Goal: Task Accomplishment & Management: Complete application form

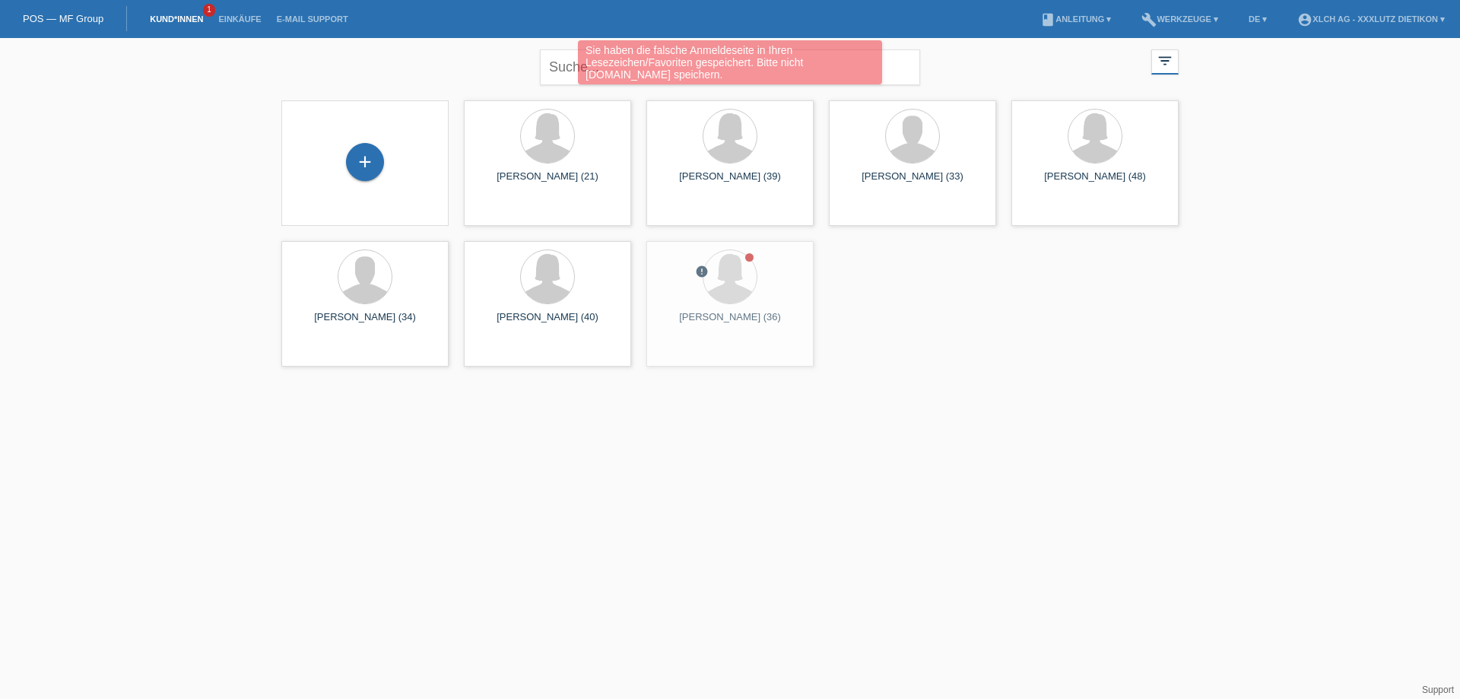
click at [344, 147] on div "+" at bounding box center [364, 163] width 143 height 40
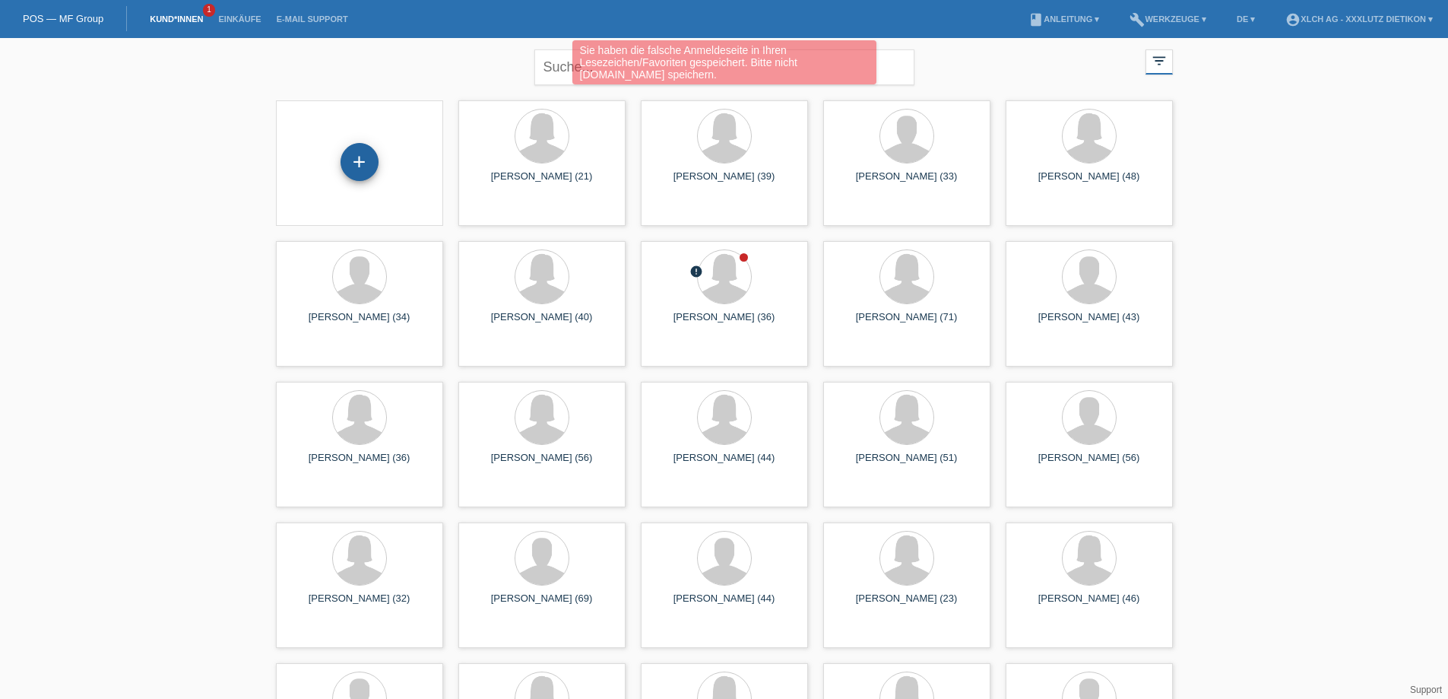
click at [369, 162] on div "+" at bounding box center [360, 162] width 38 height 38
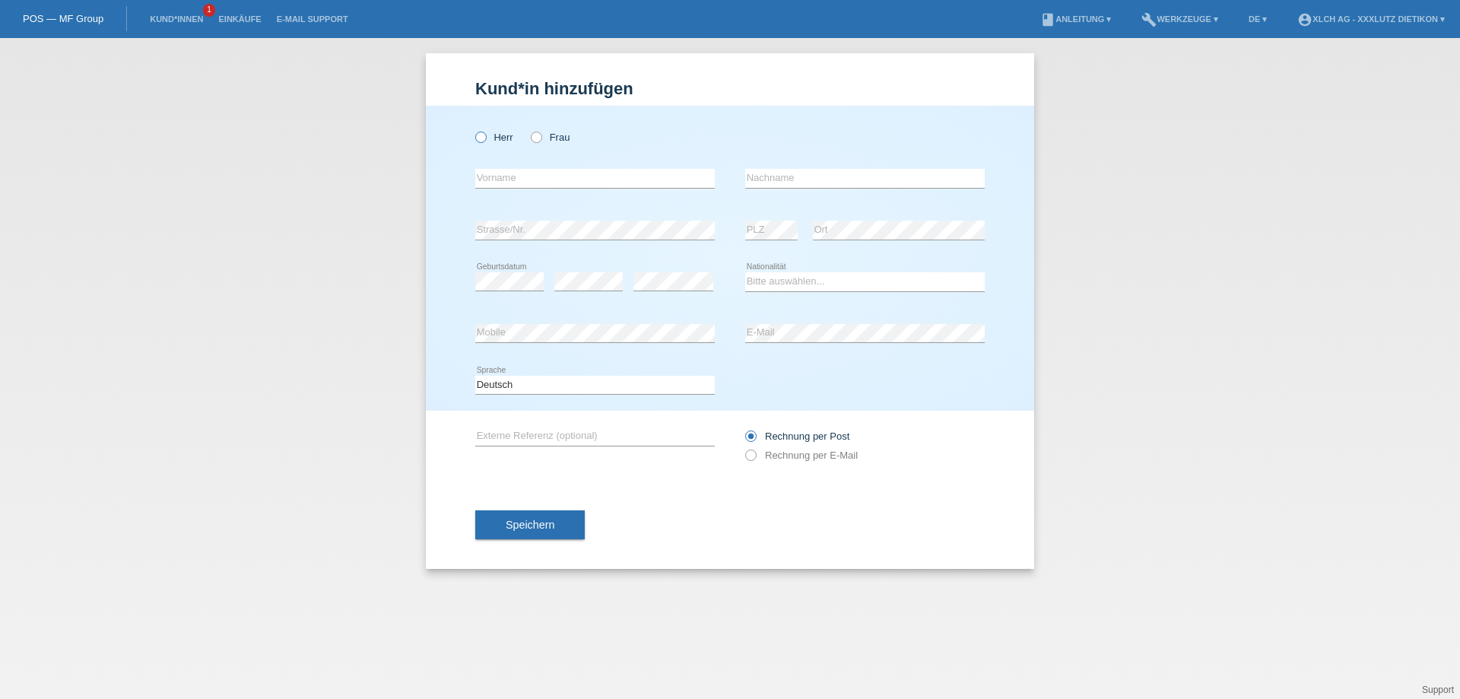
click at [473, 129] on icon at bounding box center [473, 129] width 0 height 0
click at [480, 138] on input "Herr" at bounding box center [480, 137] width 10 height 10
radio input "true"
click at [527, 176] on input "text" at bounding box center [594, 178] width 239 height 19
type input "[PERSON_NAME]"
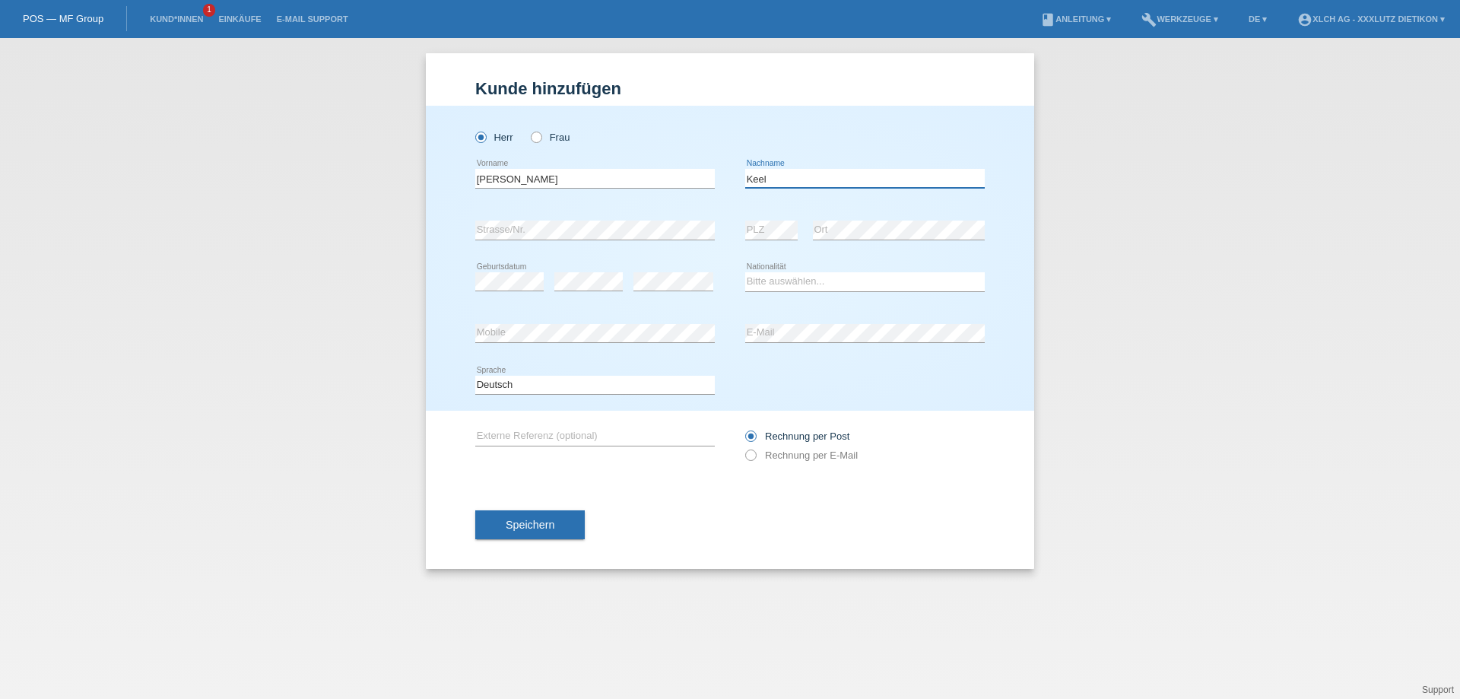
type input "Keel"
select select "CH"
click at [759, 452] on label "Rechnung per E-Mail" at bounding box center [801, 454] width 113 height 11
click at [755, 452] on input "Rechnung per E-Mail" at bounding box center [750, 458] width 10 height 19
radio input "true"
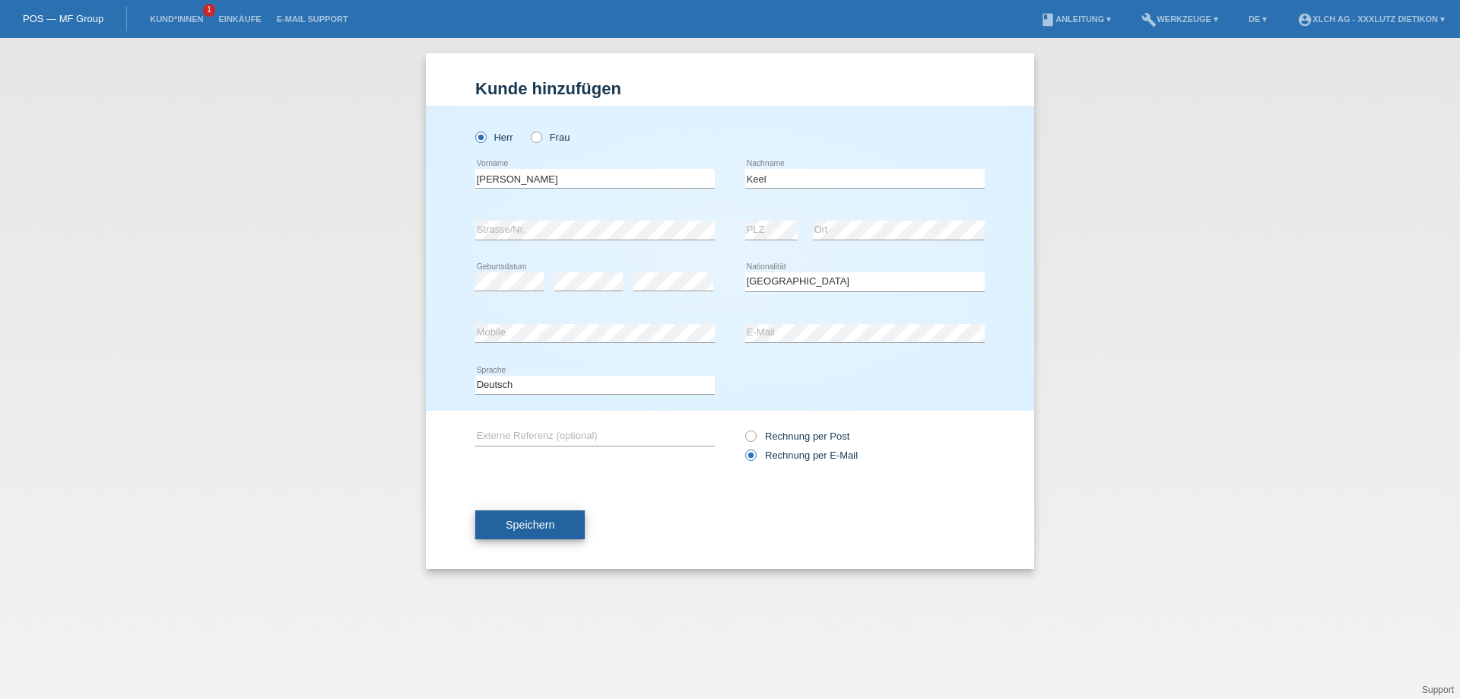
click at [538, 524] on span "Speichern" at bounding box center [530, 524] width 49 height 12
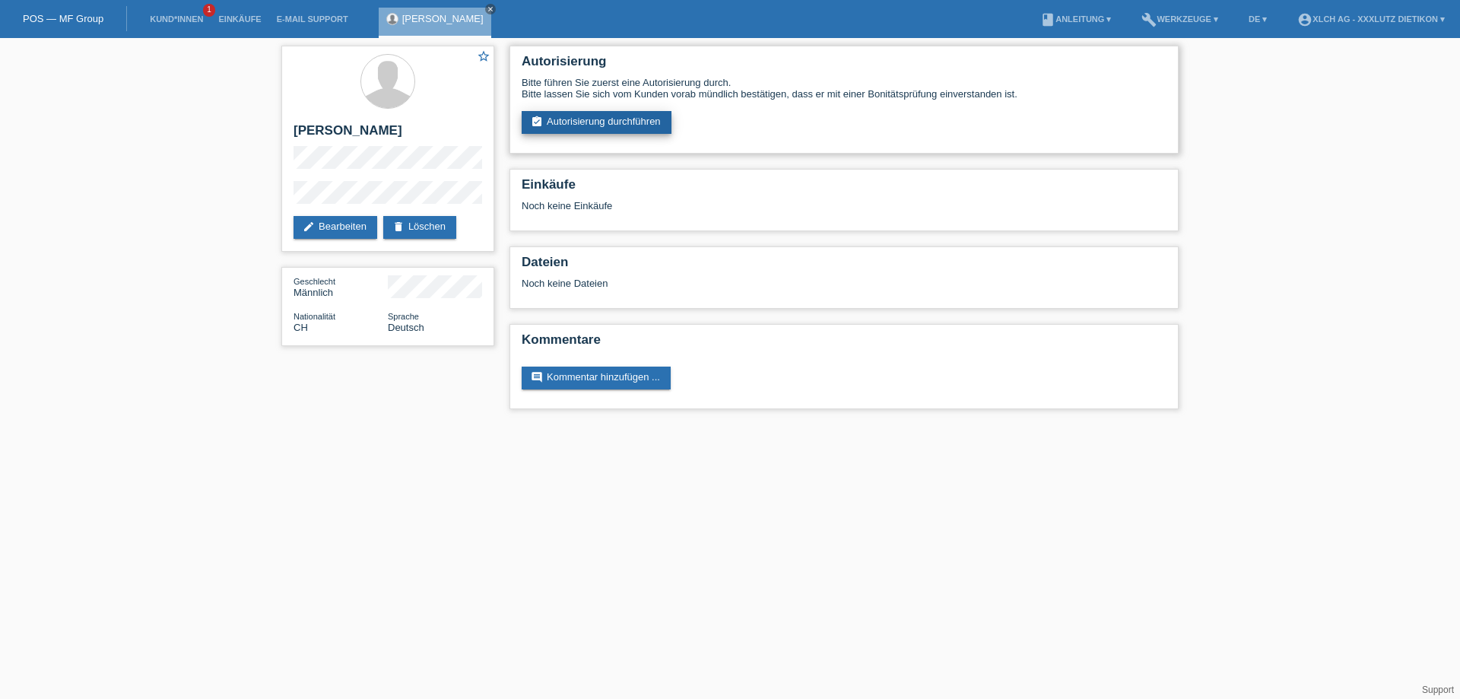
click at [579, 119] on link "assignment_turned_in Autorisierung durchführen" at bounding box center [596, 122] width 150 height 23
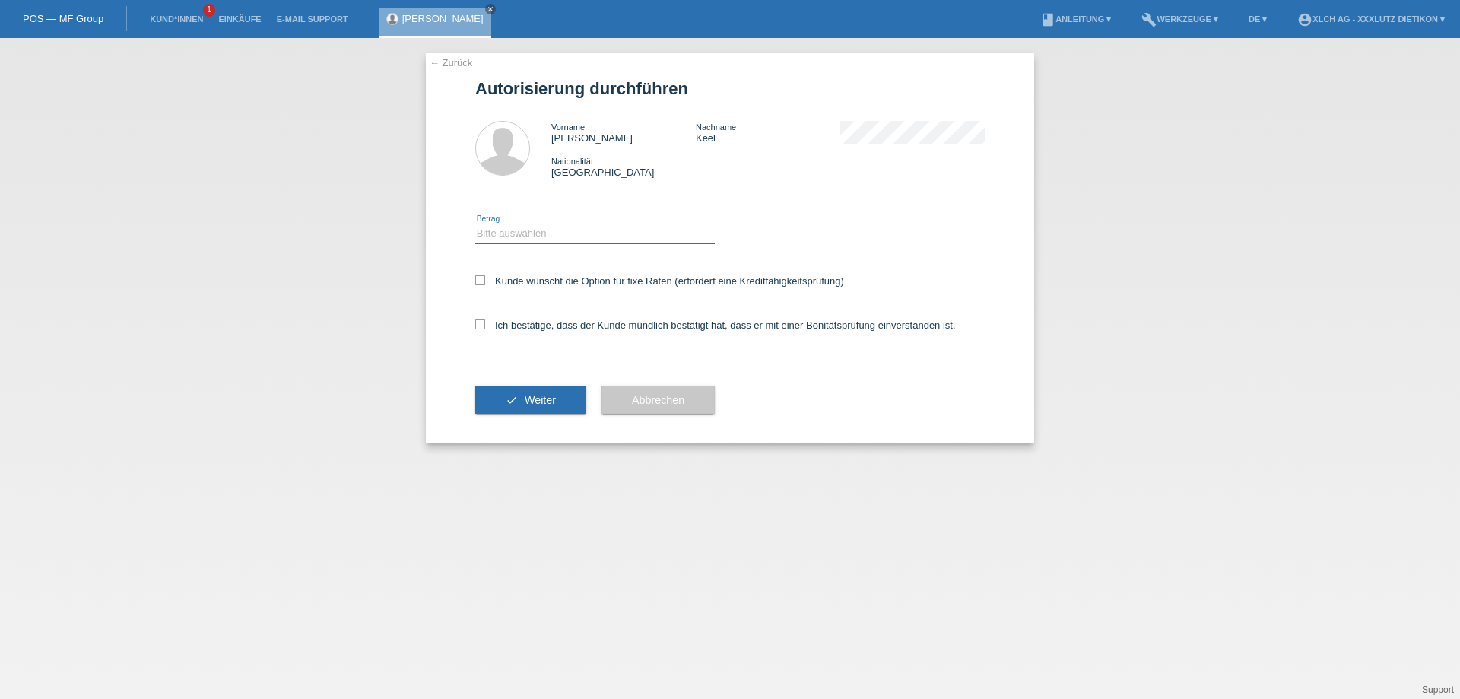
click at [499, 234] on select "Bitte auswählen CHF 1.00 - CHF 499.00 CHF 500.00 - CHF 1'999.00 CHF 2'000.00 - …" at bounding box center [594, 233] width 239 height 18
select select "3"
click at [475, 224] on select "Bitte auswählen CHF 1.00 - CHF 499.00 CHF 500.00 - CHF 1'999.00 CHF 2'000.00 - …" at bounding box center [594, 233] width 239 height 18
click at [484, 282] on icon at bounding box center [480, 280] width 10 height 10
click at [484, 282] on input "Kunde wünscht die Option für fixe Raten (erfordert eine Kreditfähigkeitsprüfung)" at bounding box center [480, 280] width 10 height 10
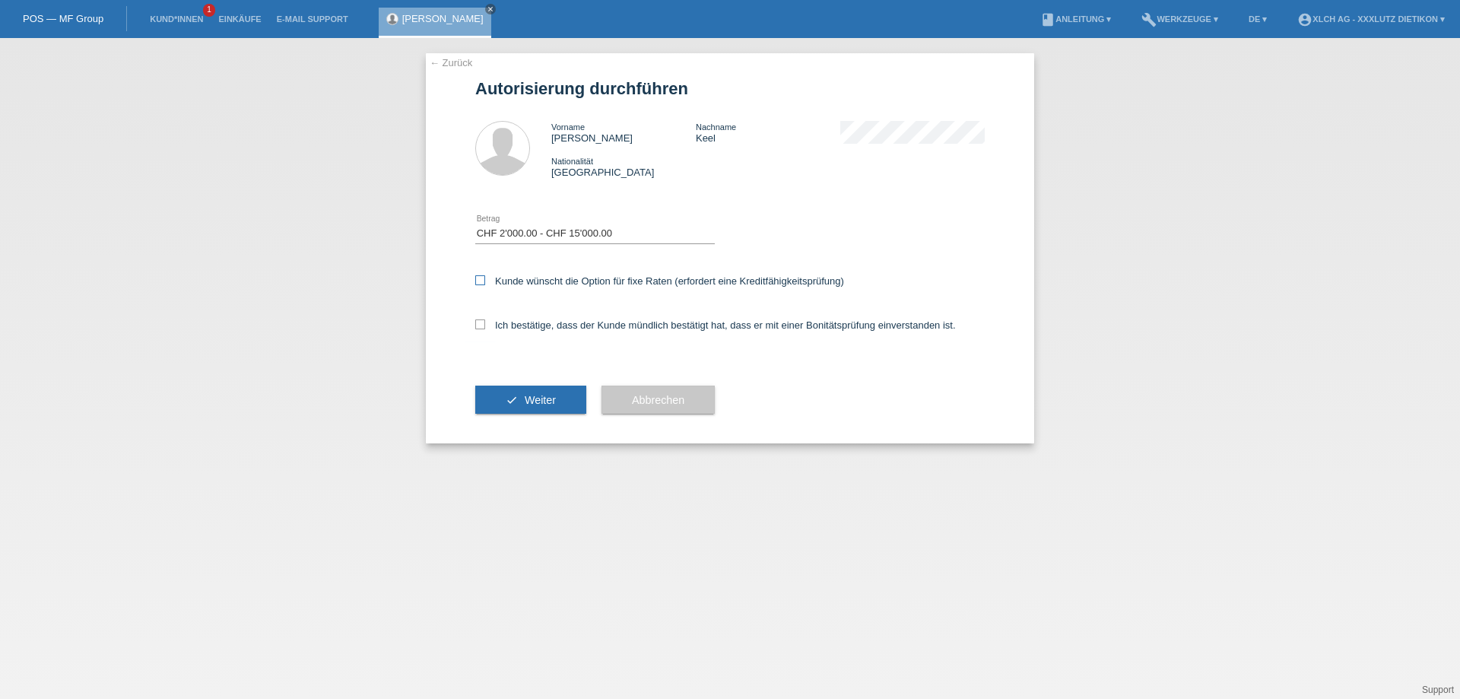
checkbox input "true"
click at [477, 324] on icon at bounding box center [480, 324] width 10 height 10
click at [477, 324] on input "Ich bestätige, dass der Kunde mündlich bestätigt hat, dass er mit einer Bonität…" at bounding box center [480, 324] width 10 height 10
checkbox input "true"
click at [518, 413] on button "check Weiter" at bounding box center [530, 399] width 111 height 29
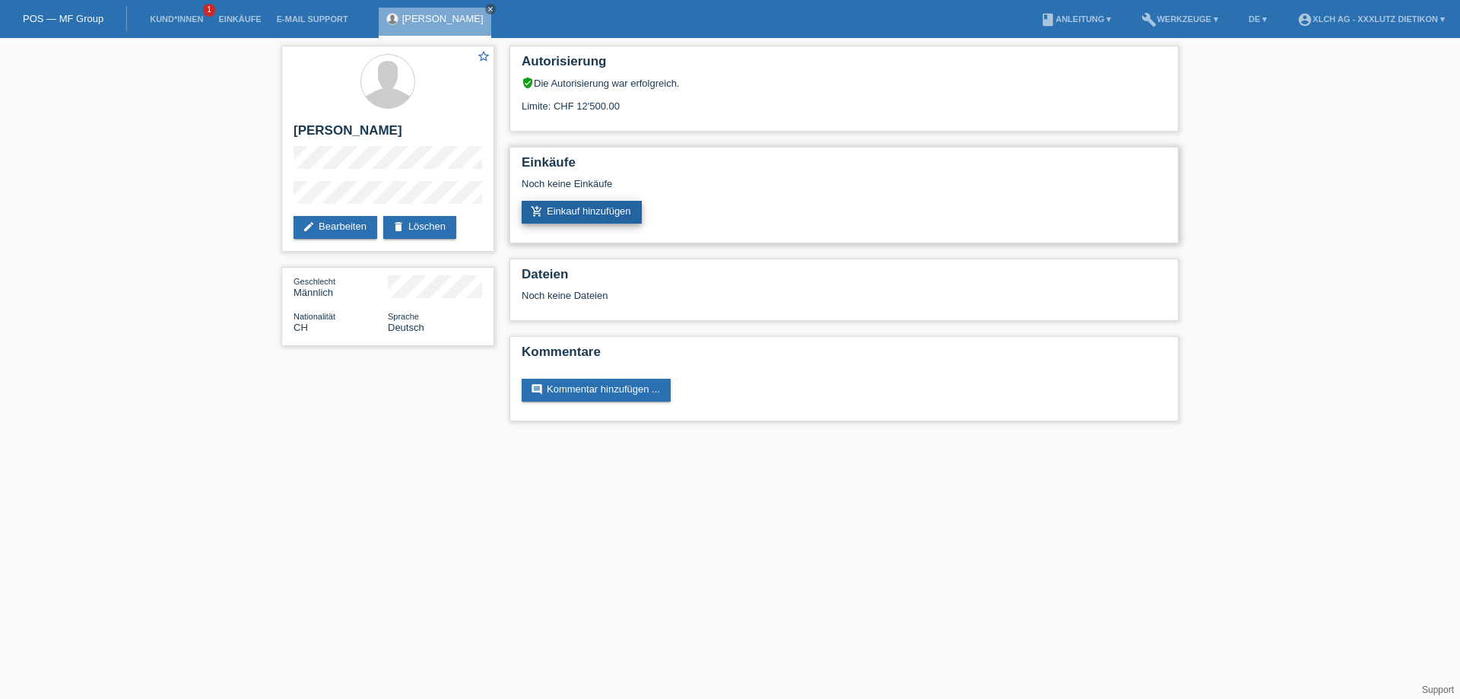
click at [594, 211] on link "add_shopping_cart Einkauf hinzufügen" at bounding box center [581, 212] width 120 height 23
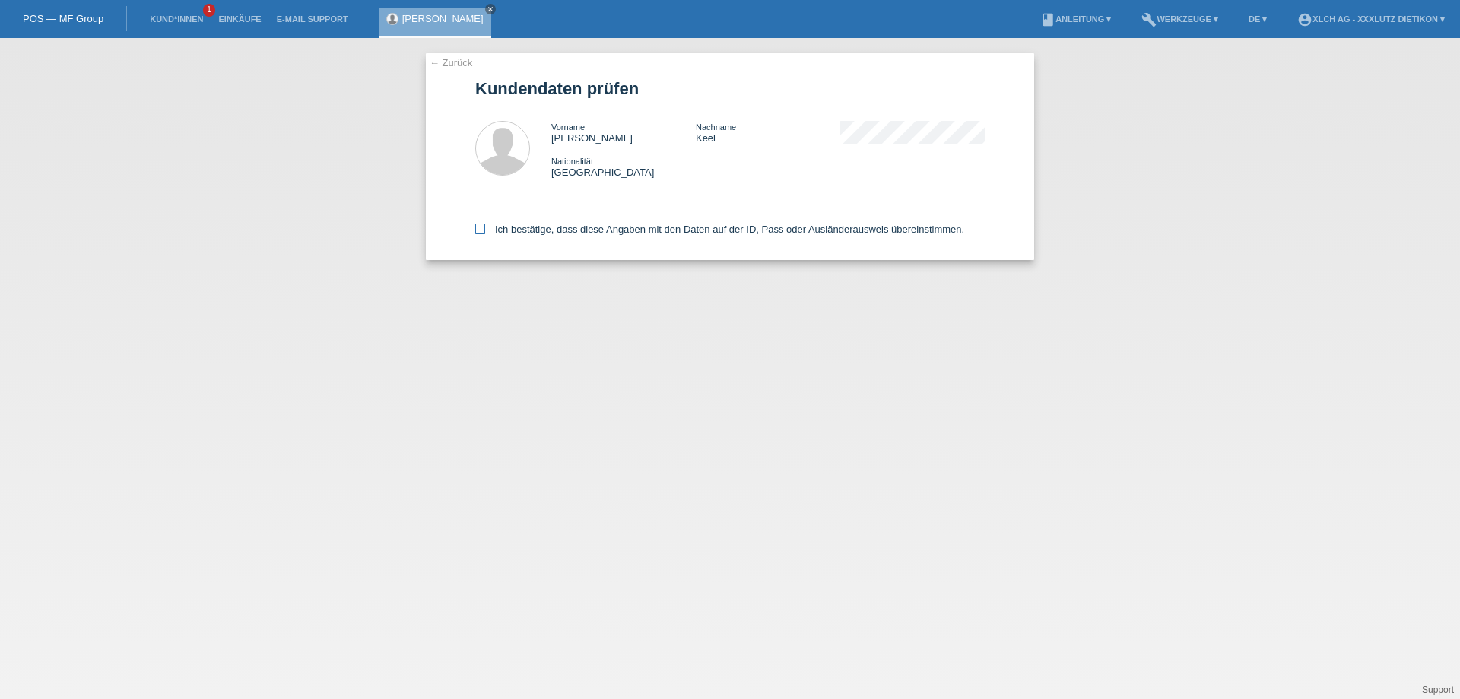
click at [480, 227] on icon at bounding box center [480, 228] width 10 height 10
click at [480, 227] on input "Ich bestätige, dass diese Angaben mit den Daten auf der ID, Pass oder Ausländer…" at bounding box center [480, 228] width 10 height 10
checkbox input "true"
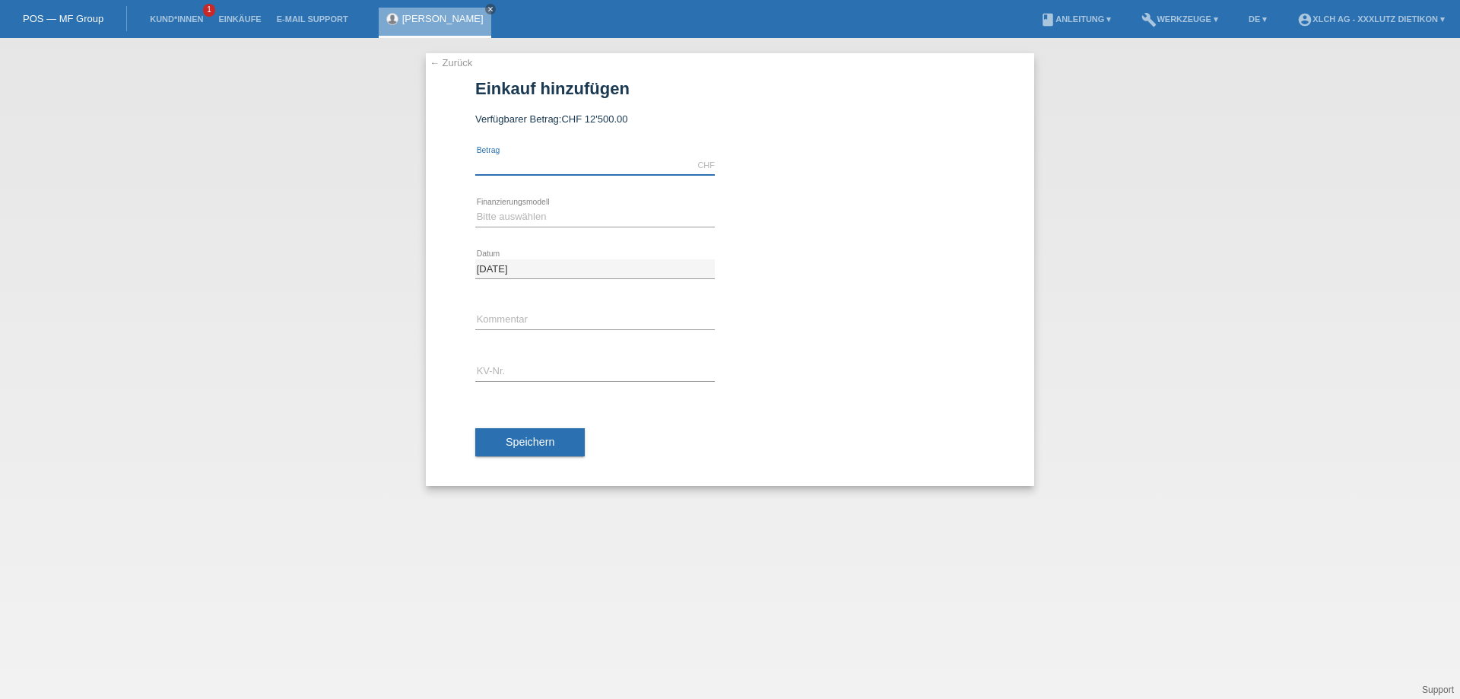
click at [534, 161] on input "text" at bounding box center [594, 165] width 239 height 19
click at [517, 169] on input "text" at bounding box center [594, 165] width 239 height 19
type input "2000.00"
click at [506, 216] on select "Bitte auswählen Kauf auf Rechnung mit Teilzahlungsoption Fixe Raten - Zinsübern…" at bounding box center [594, 217] width 239 height 18
select select "109"
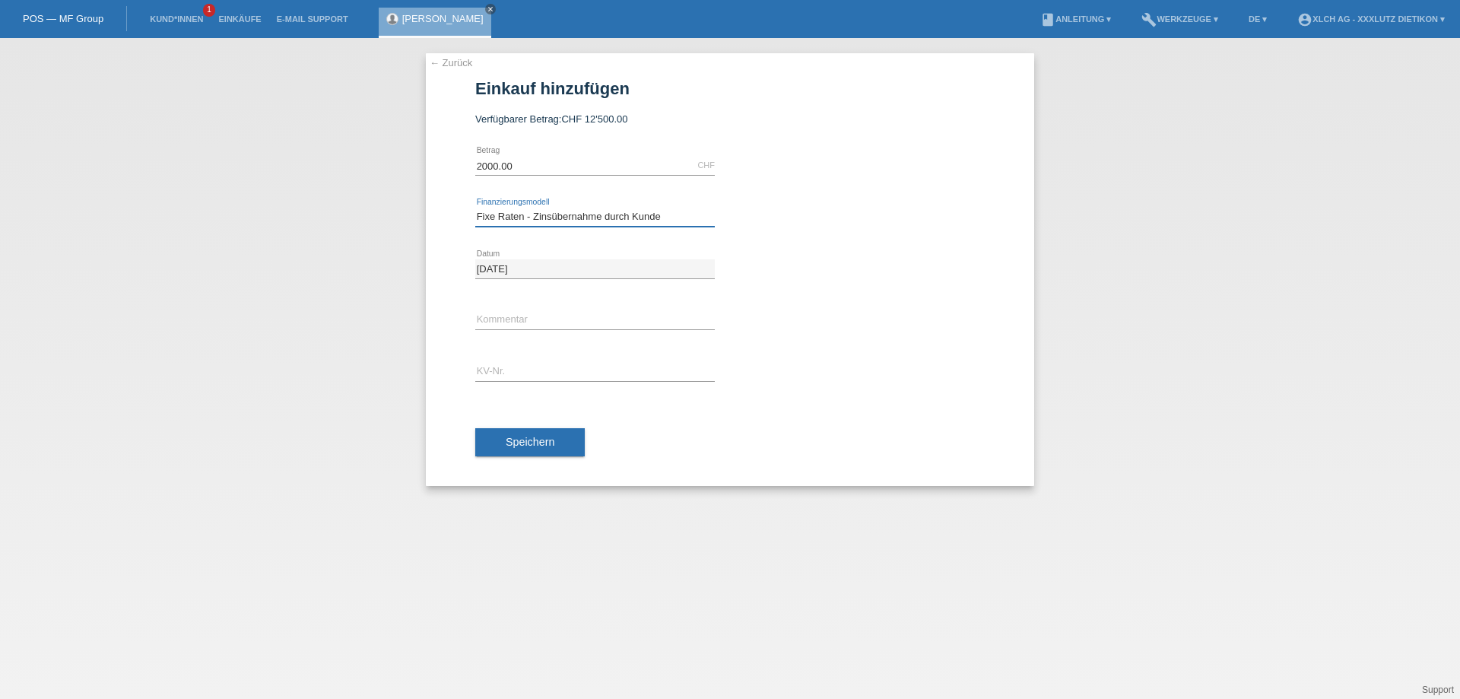
click at [475, 208] on select "Bitte auswählen Kauf auf Rechnung mit Teilzahlungsoption Fixe Raten - Zinsübern…" at bounding box center [594, 217] width 239 height 18
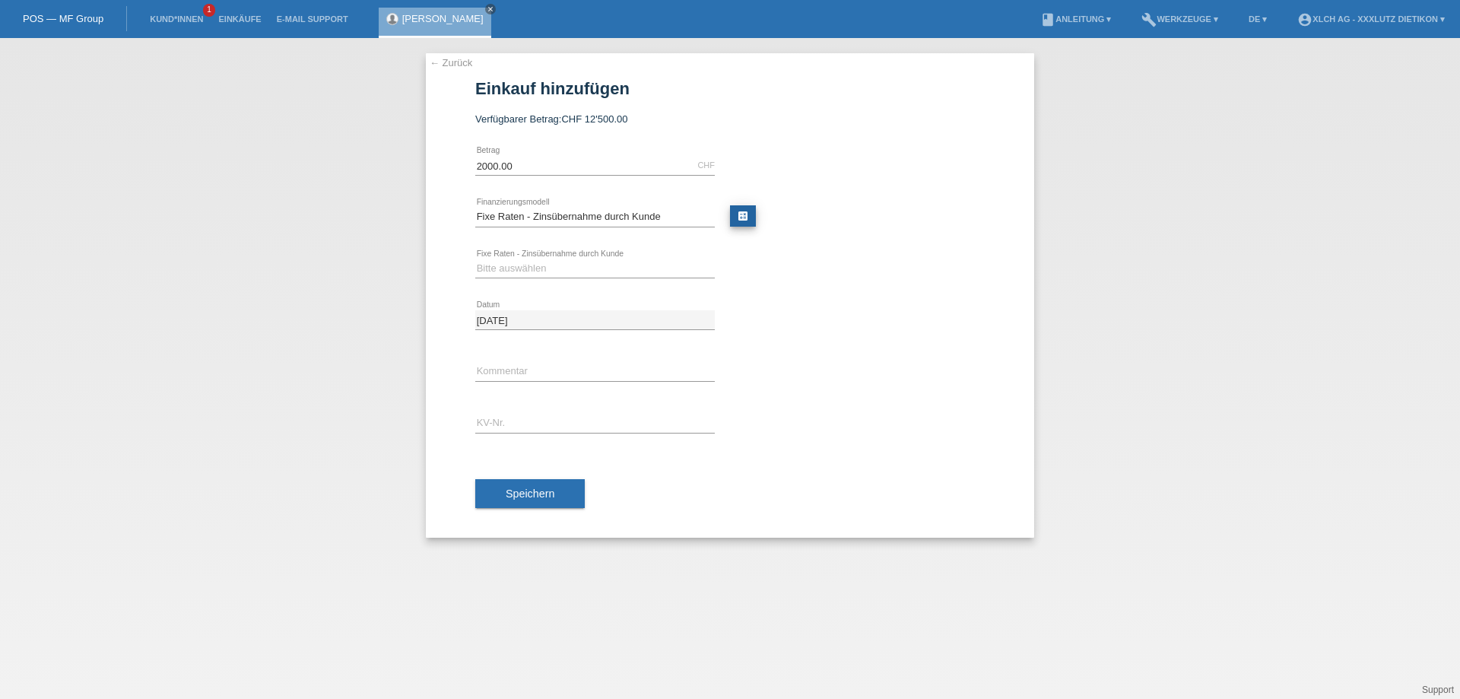
click at [743, 215] on link "calculate" at bounding box center [743, 215] width 26 height 21
type input "2000.00"
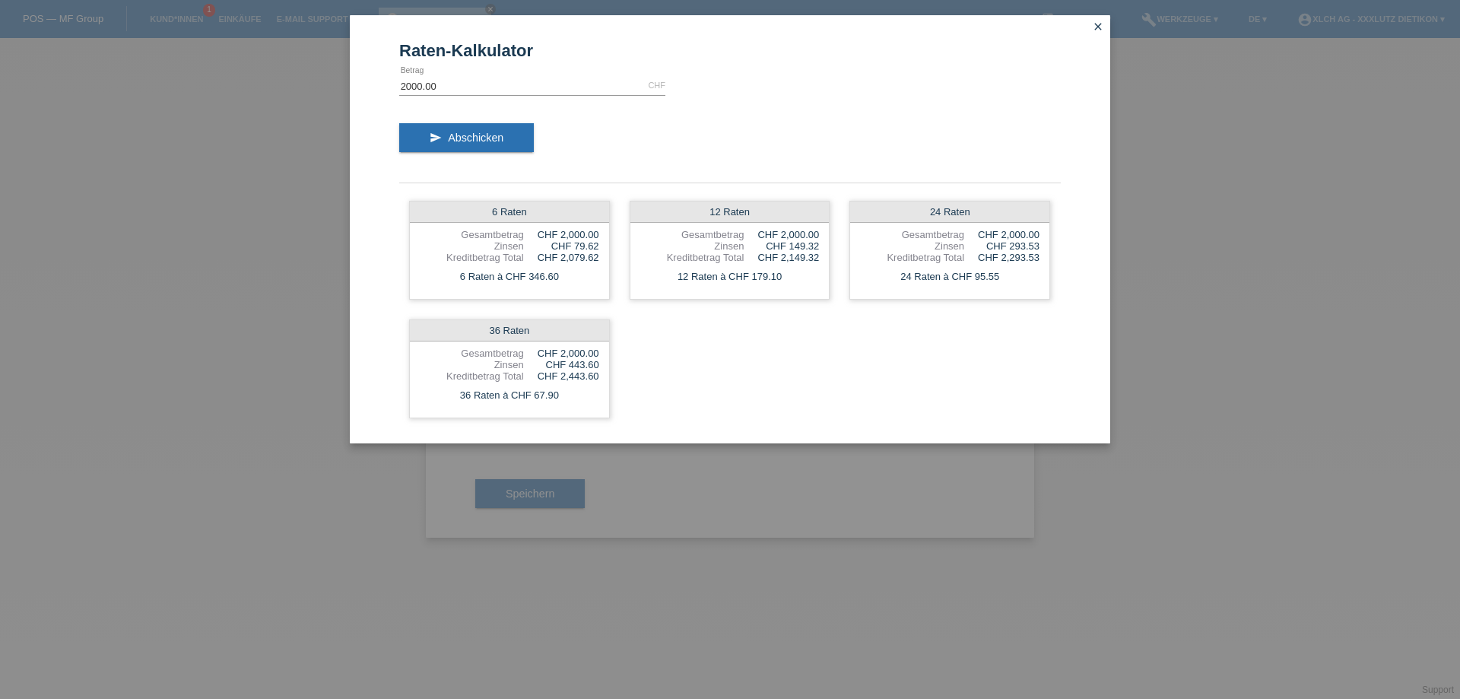
click at [1098, 27] on icon "close" at bounding box center [1098, 27] width 12 height 12
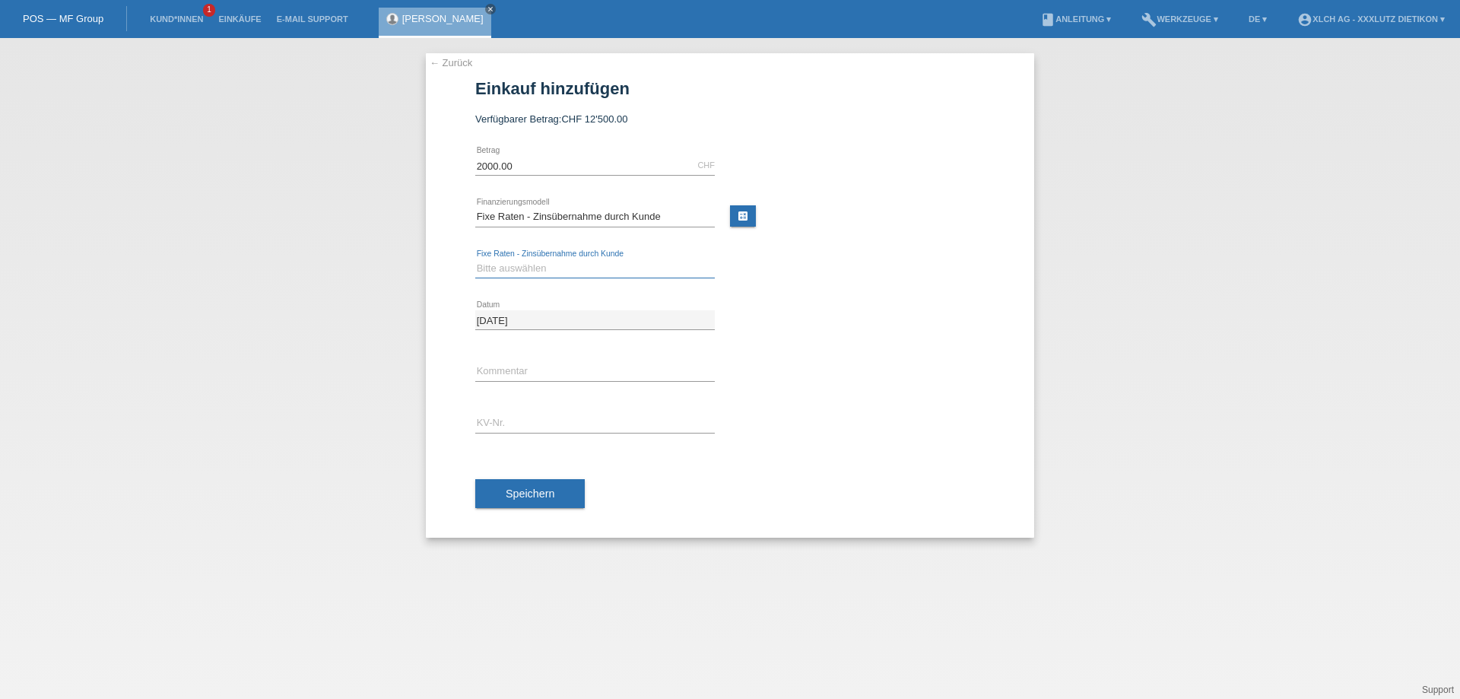
click at [517, 271] on select "Bitte auswählen 6 Raten 12 Raten 24 Raten 36 Raten" at bounding box center [594, 268] width 239 height 18
select select "313"
click at [475, 259] on select "Bitte auswählen 6 Raten 12 Raten 24 Raten 36 Raten" at bounding box center [594, 268] width 239 height 18
click at [509, 365] on input "text" at bounding box center [594, 371] width 239 height 19
click at [510, 419] on input "text" at bounding box center [594, 423] width 239 height 19
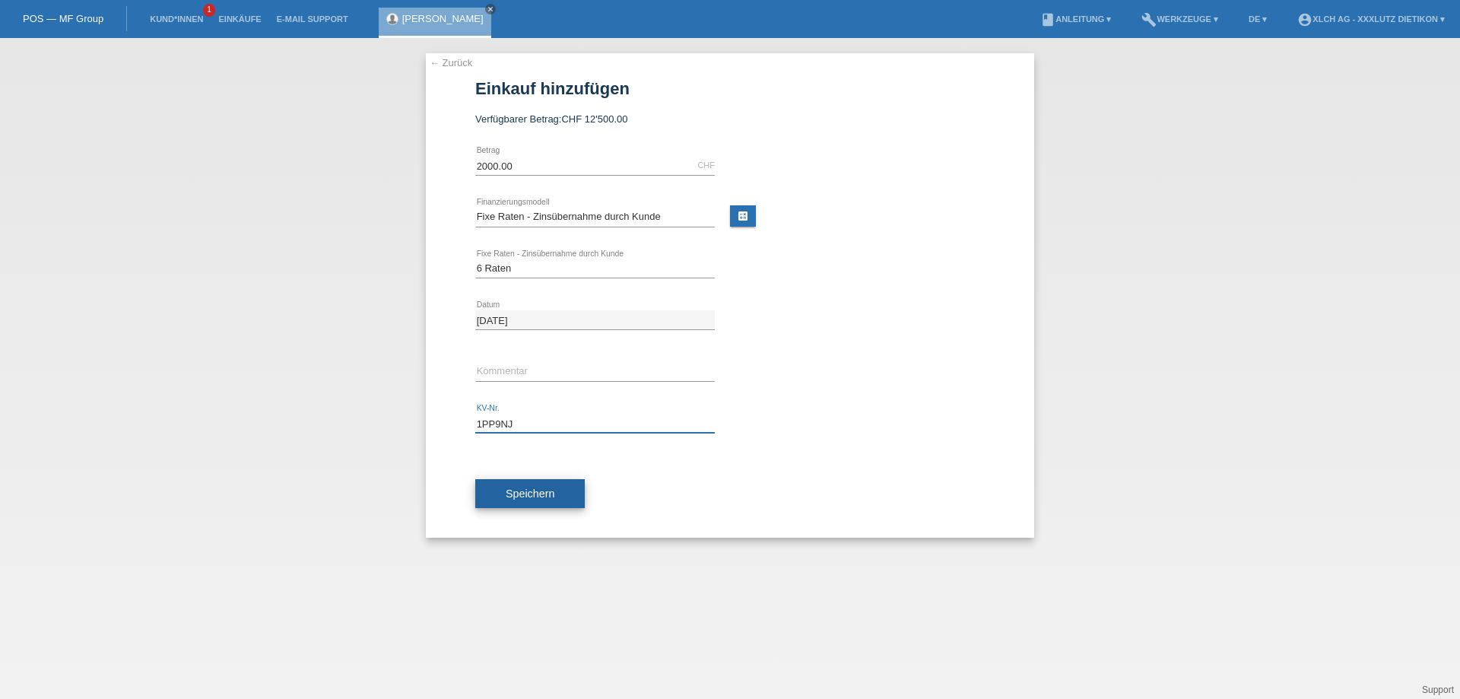
type input "1PP9NJ"
click at [541, 493] on span "Speichern" at bounding box center [530, 493] width 49 height 12
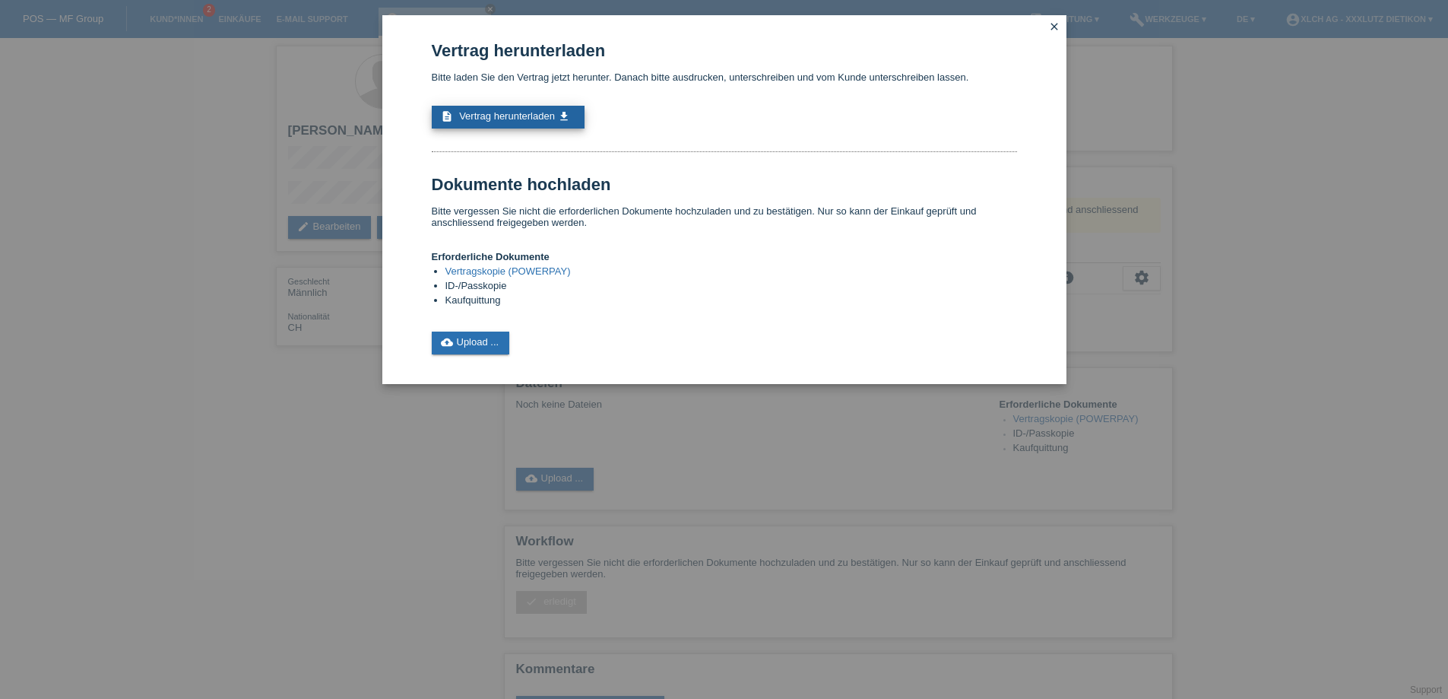
click at [512, 117] on span "Vertrag herunterladen" at bounding box center [507, 115] width 96 height 11
click at [480, 340] on link "cloud_upload Upload ..." at bounding box center [471, 342] width 78 height 23
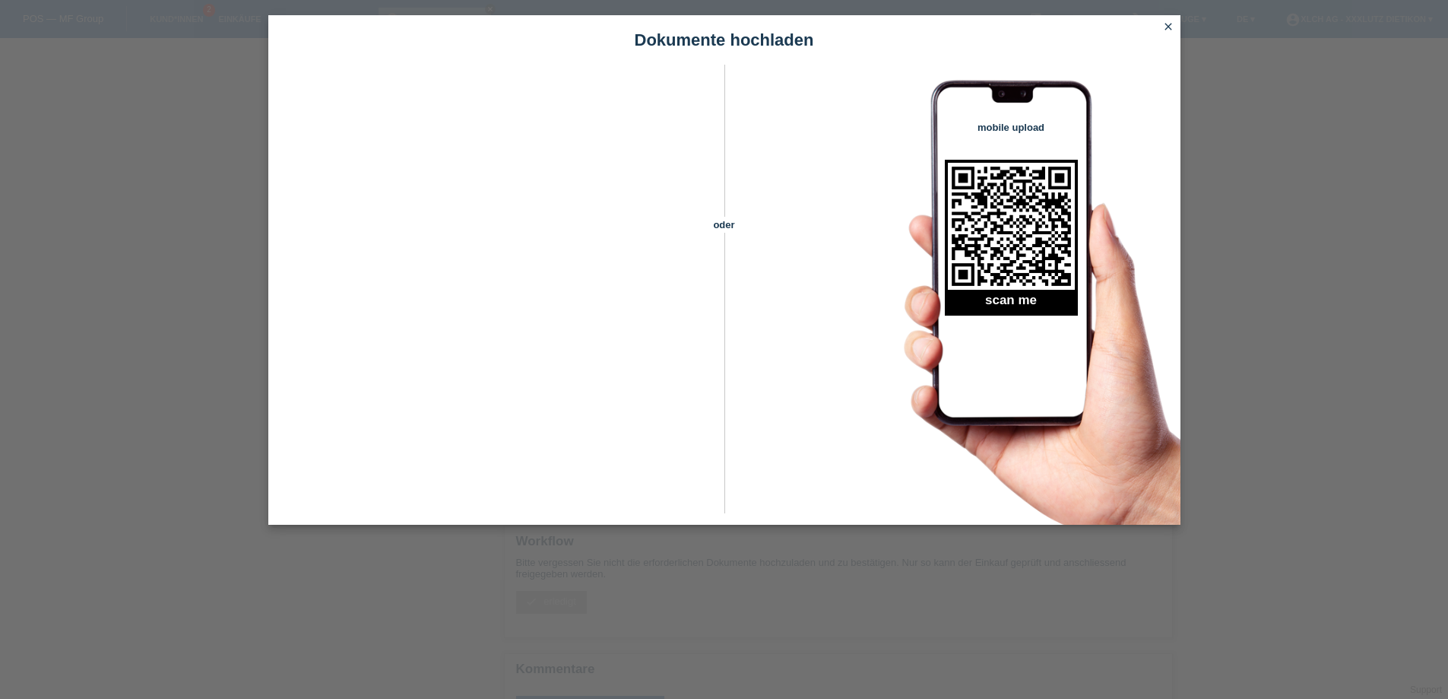
click at [346, 62] on div "Dokumente hochladen" at bounding box center [724, 39] width 912 height 49
click at [1168, 24] on icon "close" at bounding box center [1168, 27] width 12 height 12
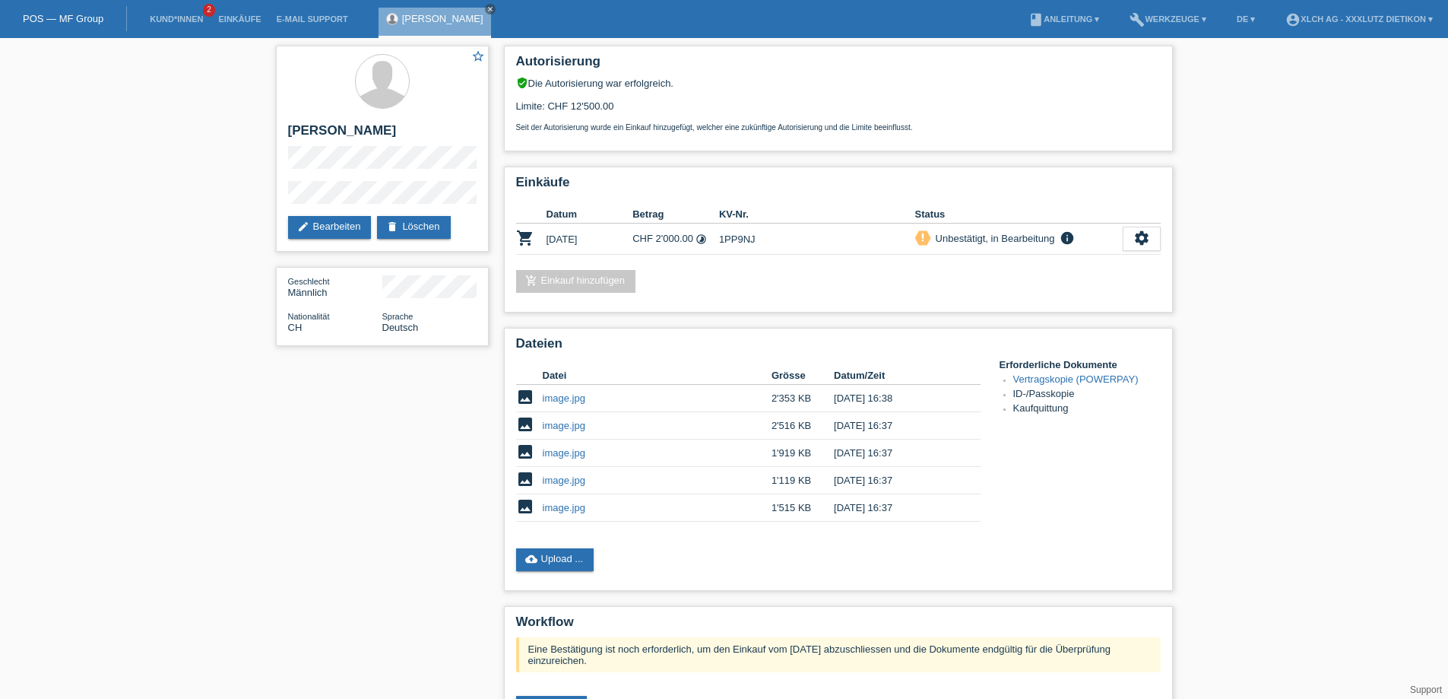
scroll to position [160, 0]
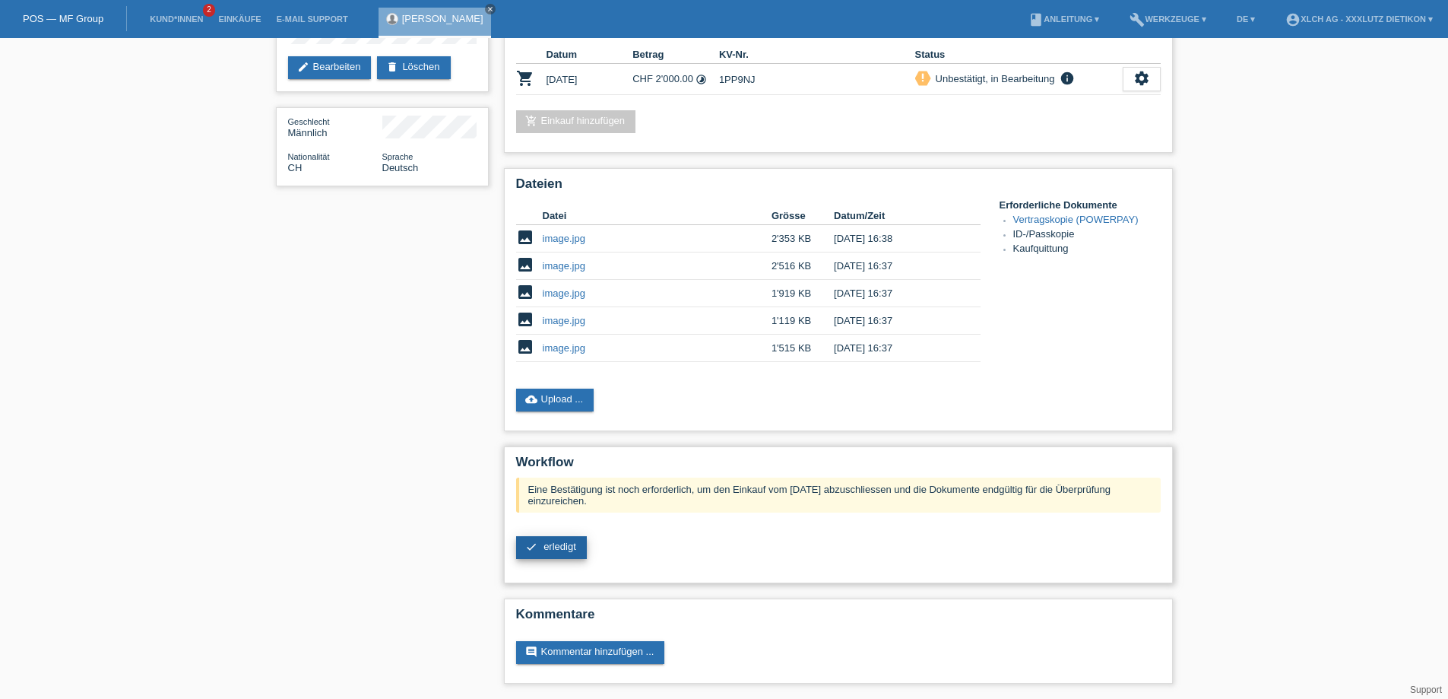
click at [557, 546] on span "erledigt" at bounding box center [560, 546] width 33 height 11
